Goal: Task Accomplishment & Management: Complete application form

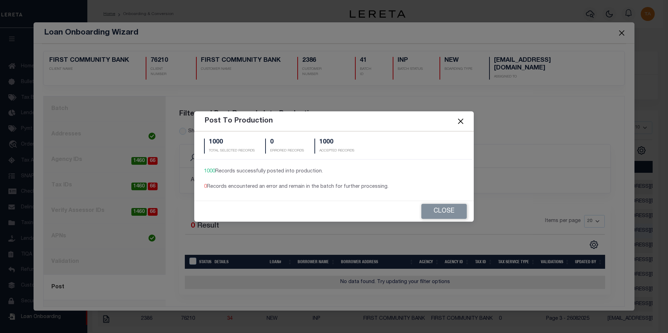
scroll to position [7, 0]
click at [462, 122] on button "Close" at bounding box center [461, 121] width 9 height 9
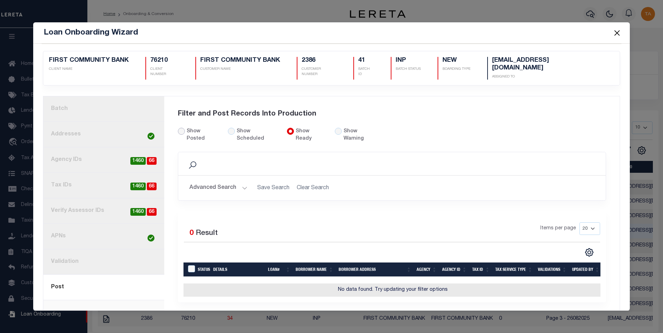
click at [181, 128] on input "Show Posted" at bounding box center [181, 131] width 7 height 7
radio input "true"
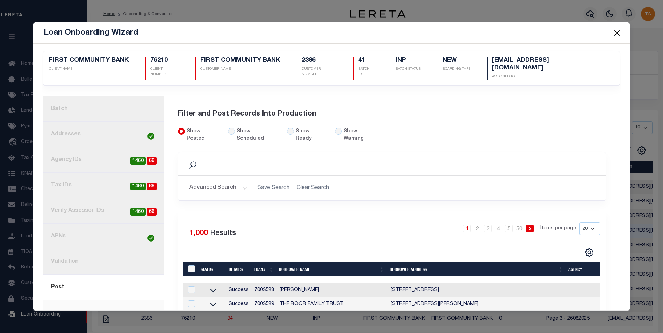
click at [262, 284] on td "7003583" at bounding box center [264, 291] width 25 height 14
checkbox input "false"
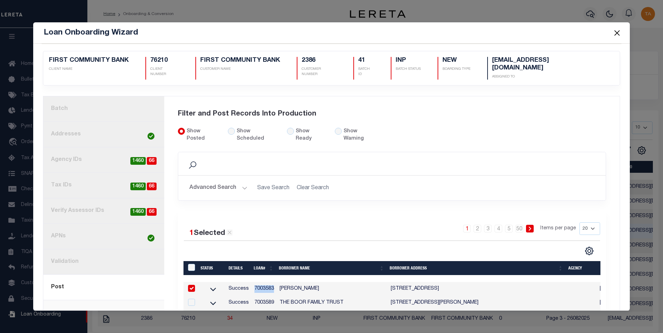
click at [262, 282] on td "7003583" at bounding box center [264, 289] width 25 height 14
checkbox input "false"
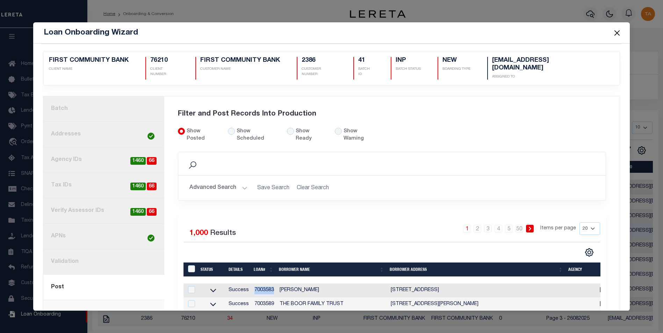
copy td "7003583"
click at [617, 31] on button "Close" at bounding box center [616, 32] width 9 height 9
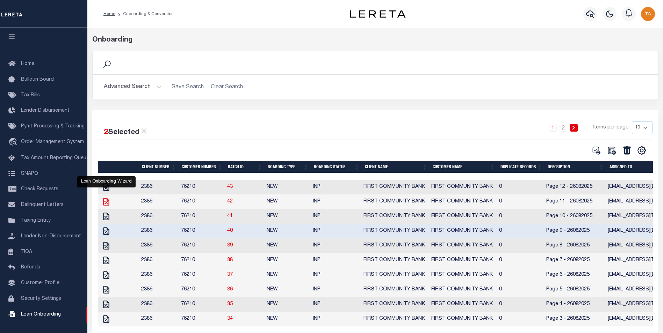
click at [106, 204] on icon "" at bounding box center [106, 201] width 9 height 9
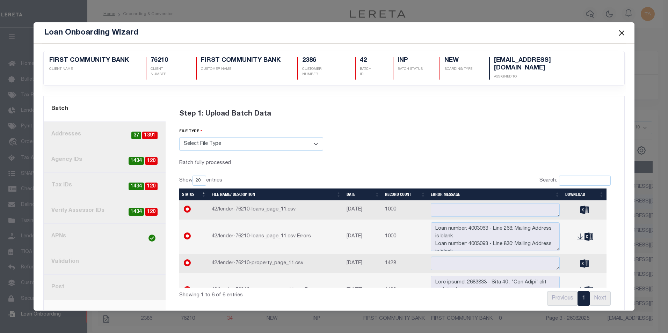
click at [87, 128] on link "2. Addresses 1391 37" at bounding box center [105, 135] width 122 height 26
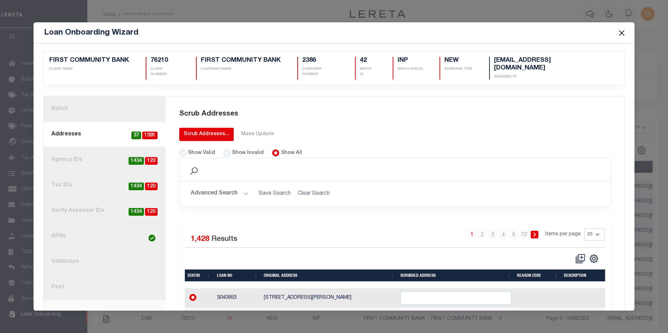
click at [212, 131] on div "Scrub Addresses..." at bounding box center [206, 134] width 45 height 7
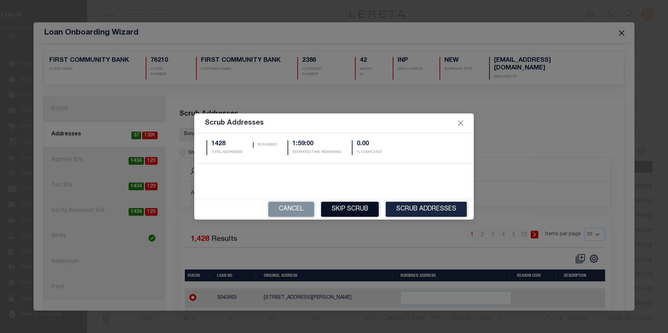
click at [357, 209] on button "Skip Scrub" at bounding box center [350, 209] width 58 height 15
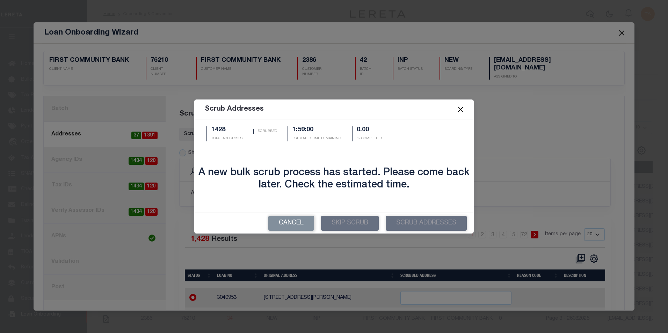
click at [465, 109] on button "Close" at bounding box center [461, 109] width 9 height 9
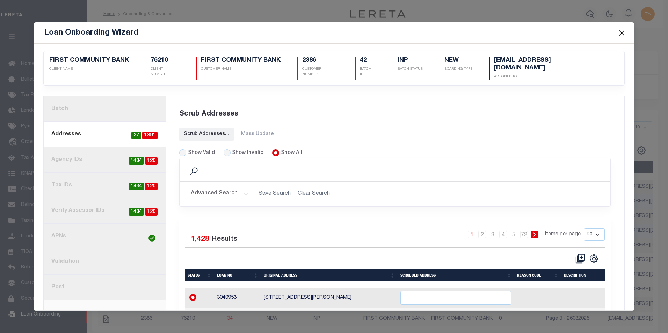
click at [624, 31] on button "Close" at bounding box center [621, 32] width 9 height 9
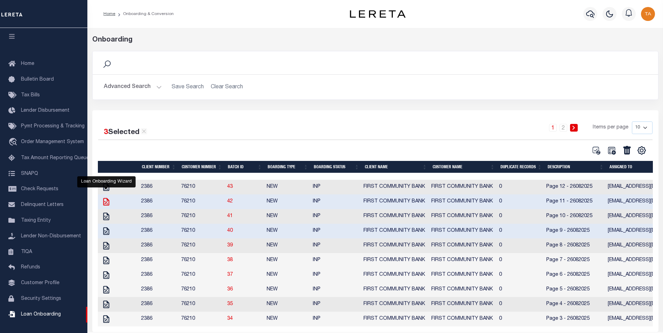
click at [107, 204] on icon "" at bounding box center [106, 201] width 9 height 9
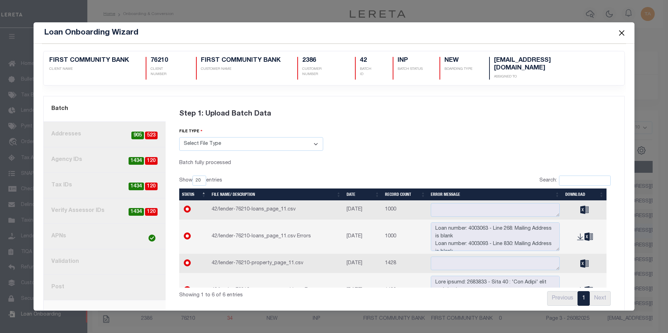
click at [621, 34] on button "Close" at bounding box center [621, 32] width 9 height 9
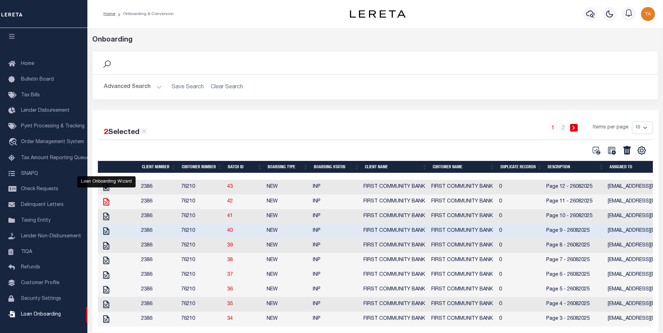
click at [104, 203] on icon "" at bounding box center [106, 202] width 6 height 8
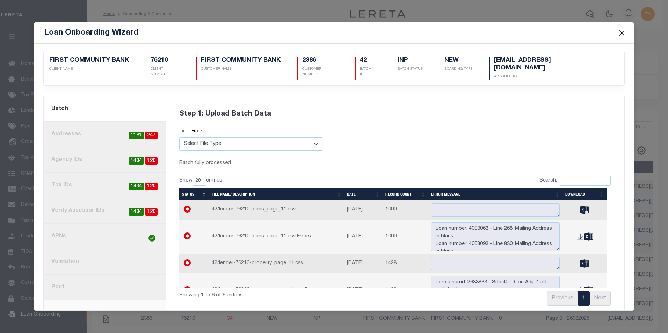
click at [619, 33] on button "Close" at bounding box center [621, 32] width 9 height 9
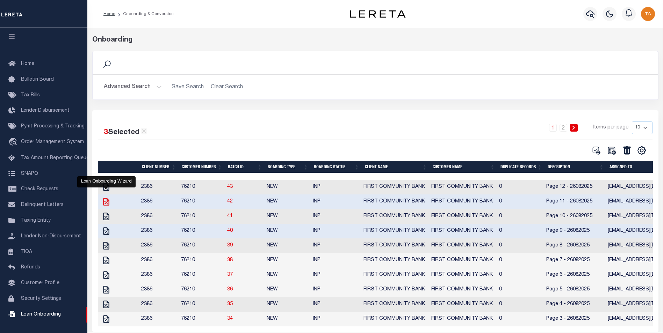
click at [105, 202] on icon "" at bounding box center [106, 201] width 9 height 9
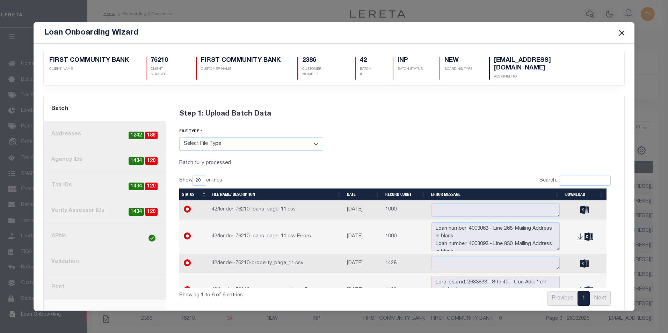
click at [622, 32] on button "Close" at bounding box center [621, 32] width 9 height 9
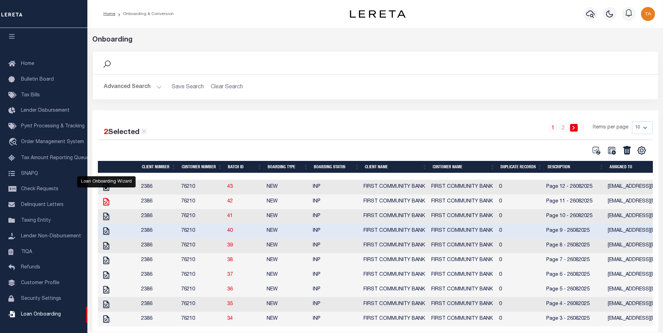
click at [106, 204] on icon "" at bounding box center [106, 202] width 6 height 8
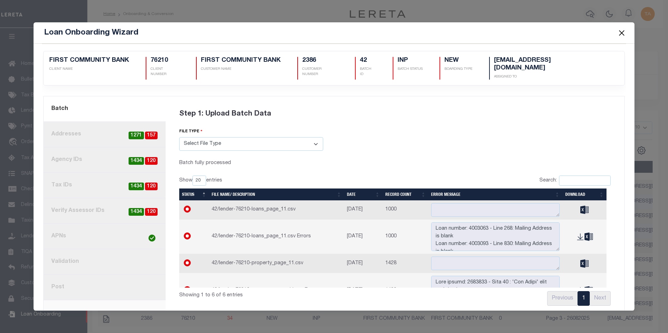
click at [623, 31] on button "Close" at bounding box center [621, 32] width 9 height 9
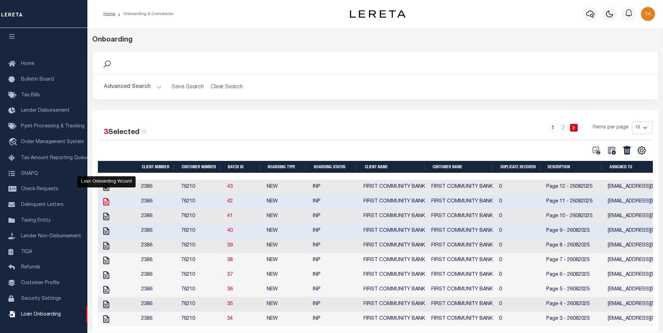
click at [104, 202] on icon "" at bounding box center [106, 201] width 9 height 9
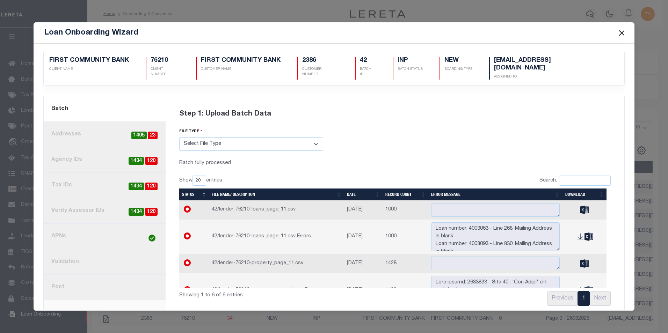
click at [621, 33] on button "Close" at bounding box center [621, 32] width 9 height 9
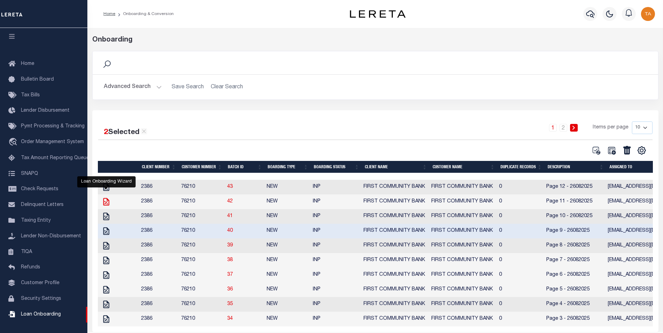
click at [106, 205] on icon "" at bounding box center [106, 202] width 6 height 8
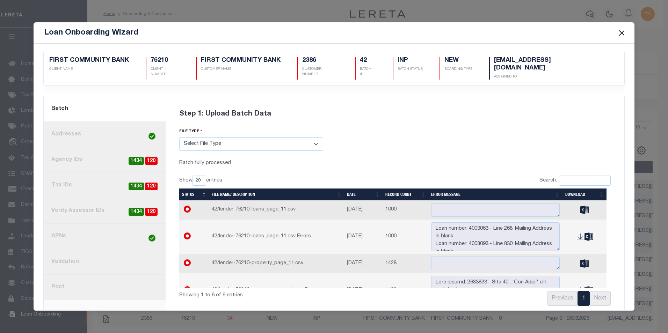
click at [62, 290] on link "8. Post" at bounding box center [105, 288] width 122 height 26
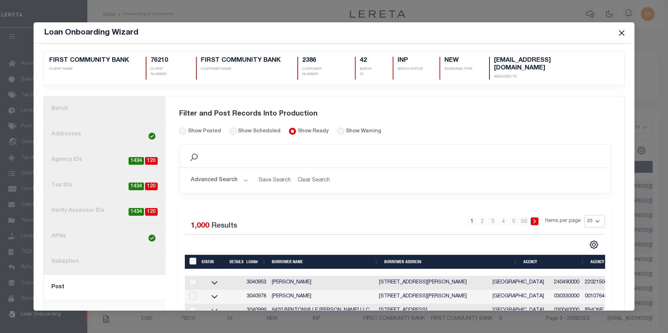
click at [189, 258] on input "LoanPrepID" at bounding box center [192, 261] width 7 height 7
checkbox input "true"
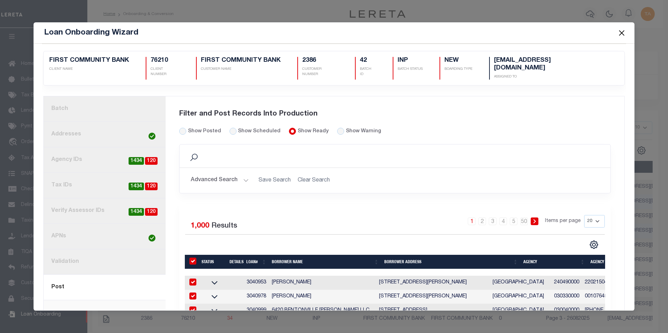
checkbox input "true"
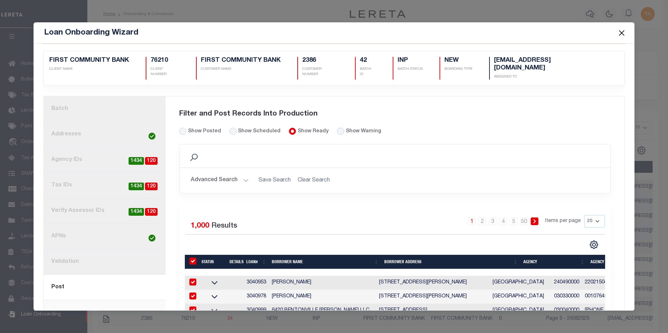
checkbox input "true"
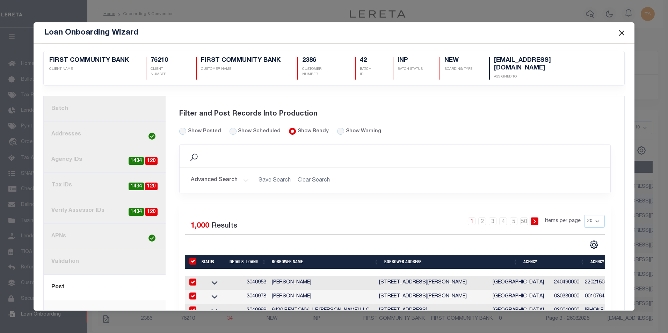
checkbox input "true"
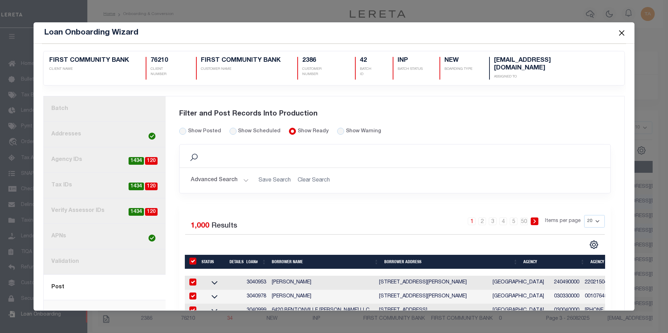
checkbox input "true"
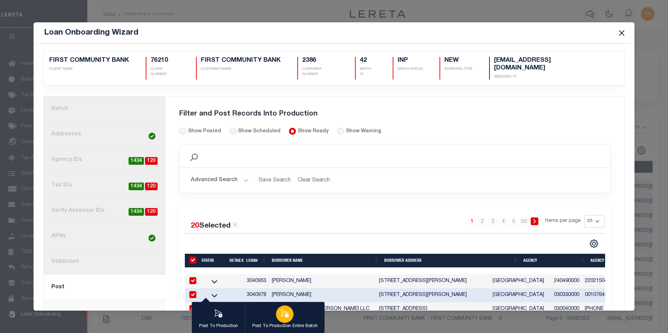
click at [293, 312] on button "Post To Production Entire Batch" at bounding box center [285, 317] width 80 height 31
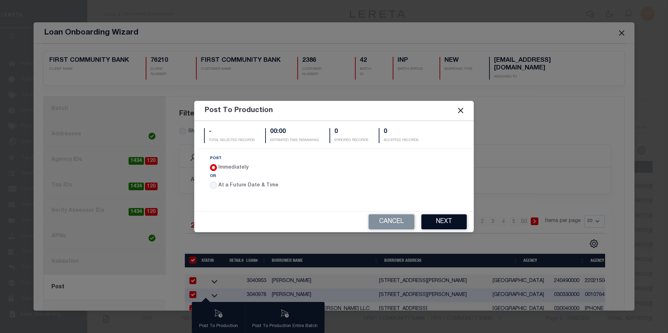
click at [459, 222] on button "Next" at bounding box center [444, 222] width 45 height 15
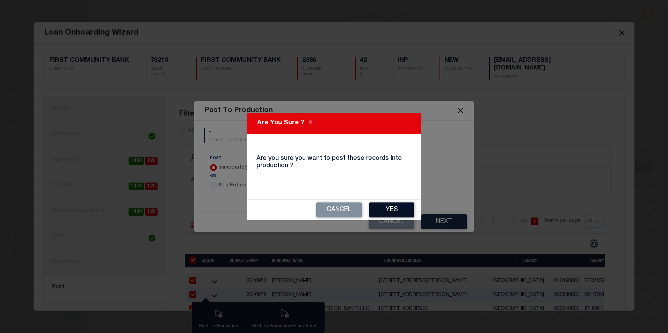
click at [394, 210] on button "Yes" at bounding box center [391, 210] width 45 height 15
